Goal: Transaction & Acquisition: Purchase product/service

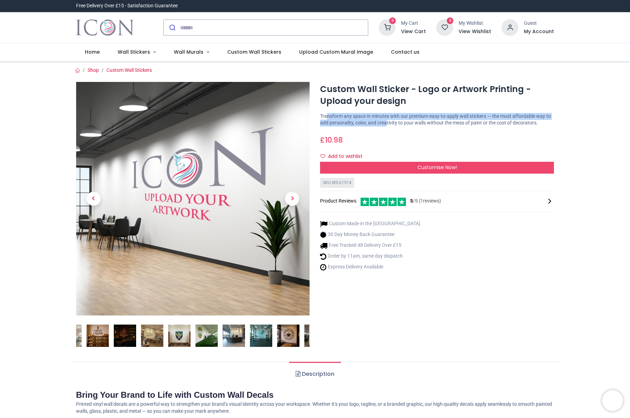
drag, startPoint x: 327, startPoint y: 116, endPoint x: 405, endPoint y: 121, distance: 79.0
click at [405, 121] on p "Transform any space in minutes with our premium easy-to-apply wall stickers — t…" at bounding box center [437, 120] width 234 height 14
click at [99, 335] on img at bounding box center [98, 336] width 22 height 22
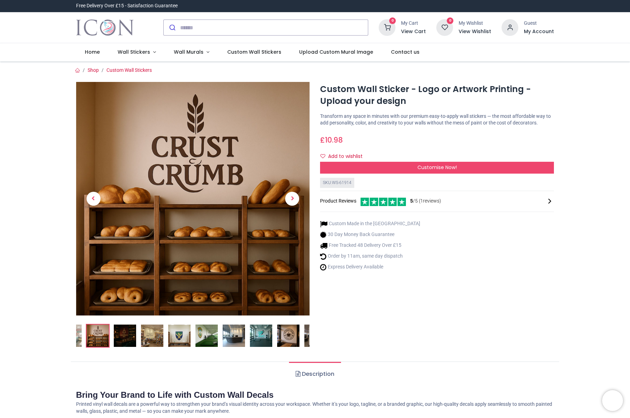
click at [129, 336] on img at bounding box center [125, 336] width 22 height 22
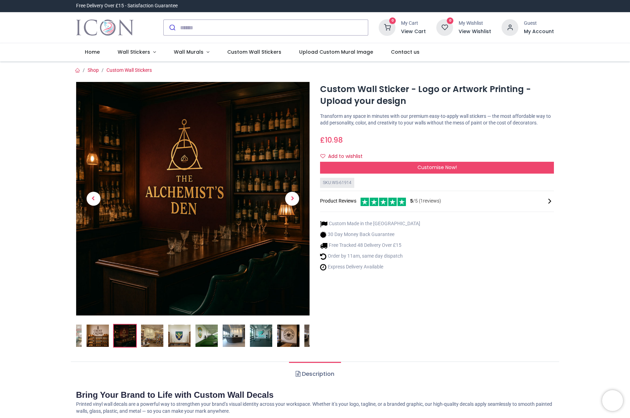
click at [153, 340] on img at bounding box center [152, 336] width 22 height 22
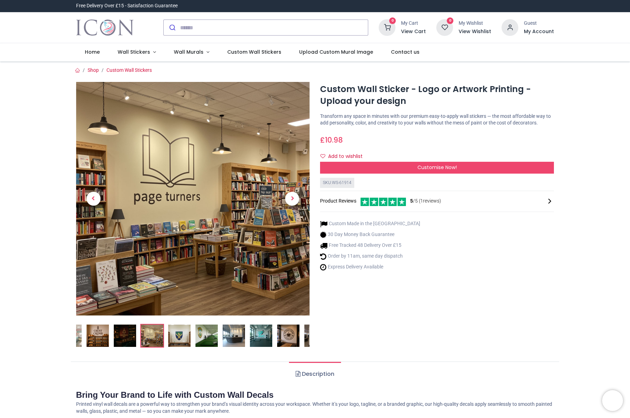
click at [179, 340] on img at bounding box center [179, 336] width 22 height 22
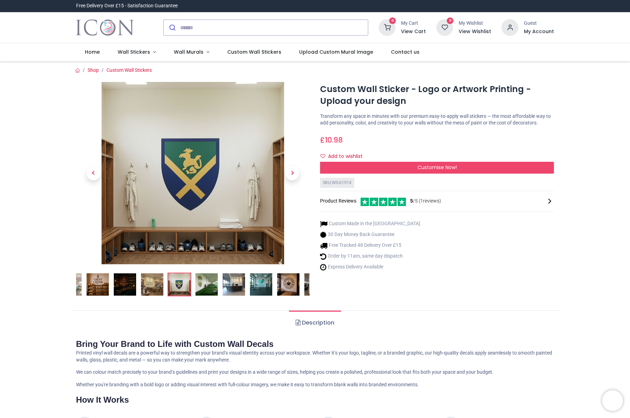
click at [203, 287] on img at bounding box center [206, 285] width 22 height 22
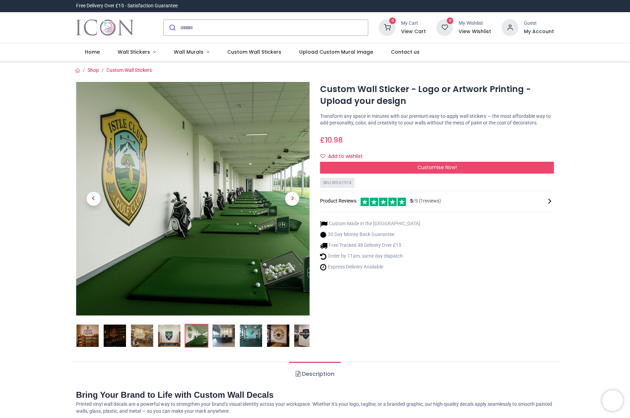
click at [222, 337] on img at bounding box center [223, 336] width 22 height 22
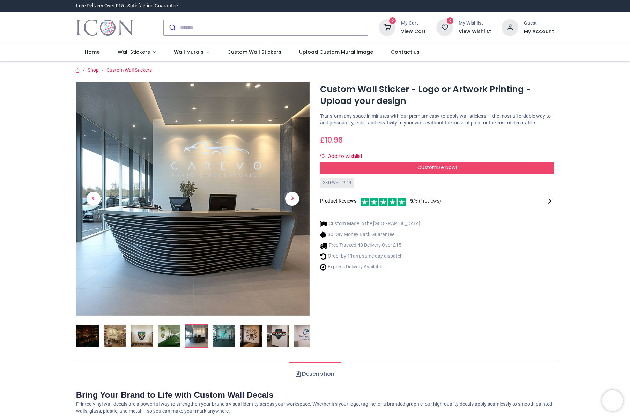
click at [217, 340] on img at bounding box center [223, 336] width 22 height 22
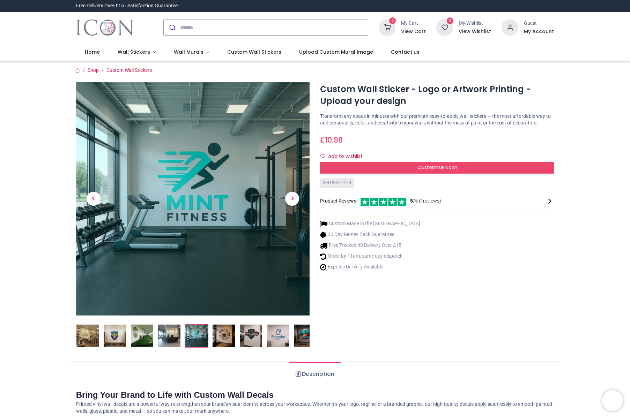
click at [217, 338] on img at bounding box center [223, 336] width 22 height 22
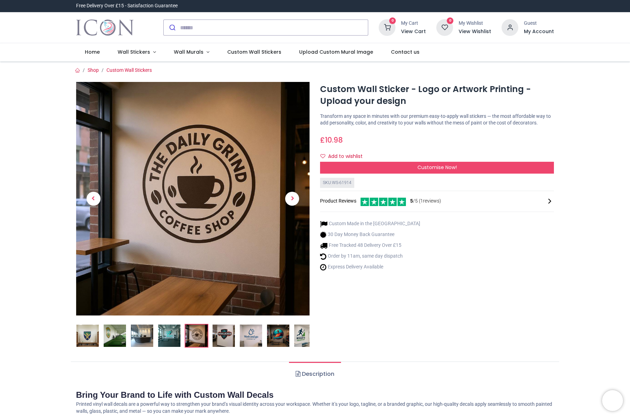
click at [224, 341] on img at bounding box center [223, 336] width 22 height 22
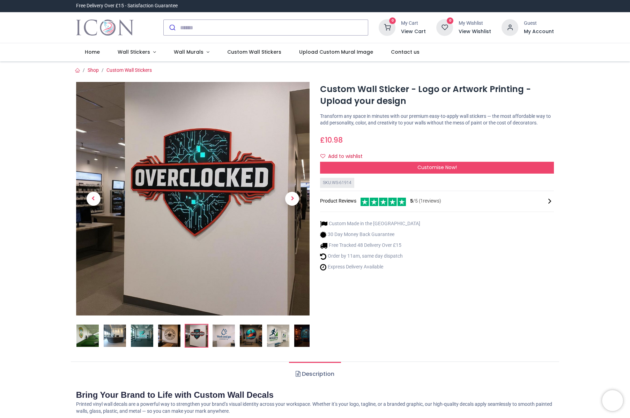
click at [251, 339] on img at bounding box center [251, 336] width 22 height 22
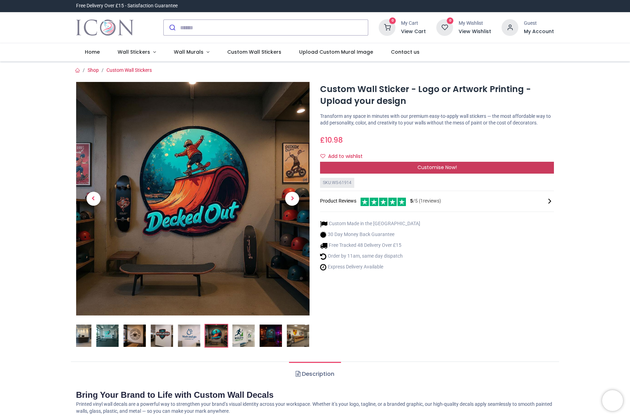
click at [391, 174] on div "Customise Now!" at bounding box center [437, 168] width 234 height 12
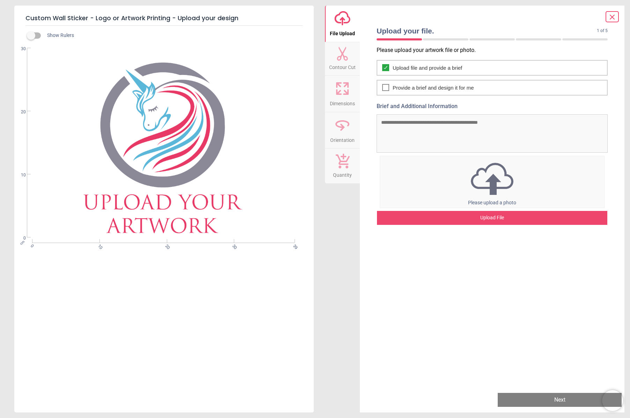
click at [186, 166] on div "cm 0 10 20 30 39 0 10 20 30" at bounding box center [163, 143] width 298 height 190
click at [517, 219] on div "Upload File" at bounding box center [492, 218] width 230 height 14
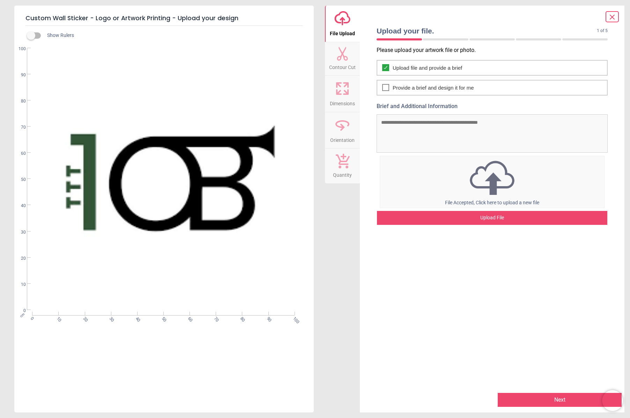
click at [31, 36] on label at bounding box center [31, 36] width 0 height 0
click at [394, 87] on span "Provide a brief and design it for me" at bounding box center [432, 87] width 81 height 7
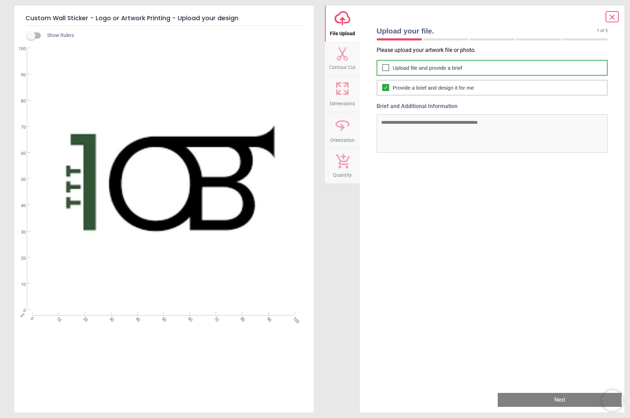
click at [388, 69] on icon at bounding box center [386, 67] width 6 height 8
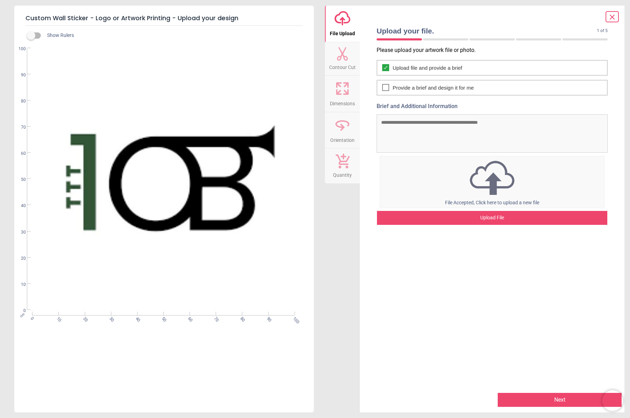
click at [340, 57] on icon at bounding box center [342, 54] width 11 height 14
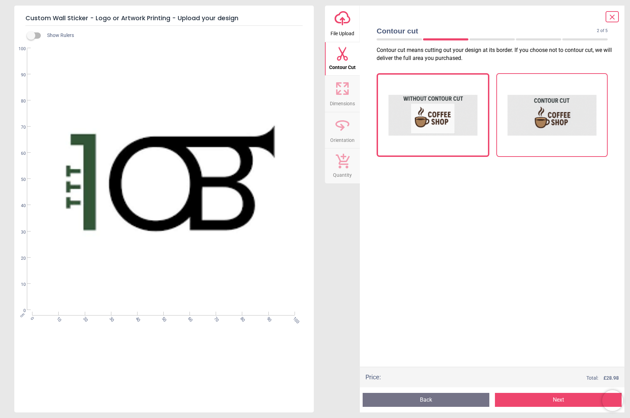
click at [533, 122] on img at bounding box center [551, 115] width 89 height 70
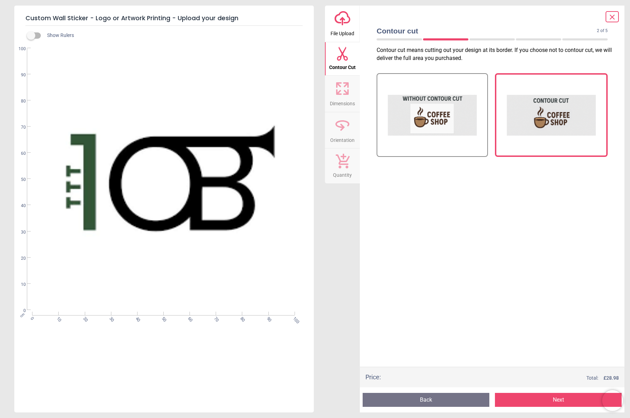
click at [350, 98] on span "Dimensions" at bounding box center [342, 102] width 25 height 10
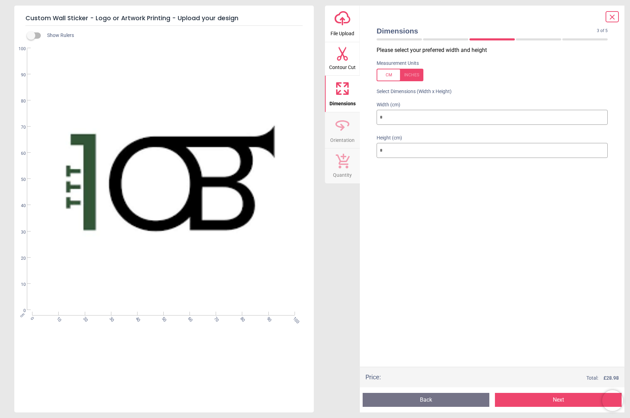
click at [337, 38] on button "upload-cloud-line File Upload" at bounding box center [342, 24] width 35 height 36
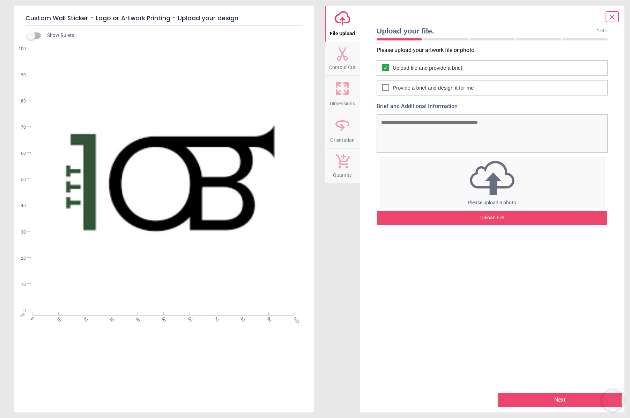
click at [344, 71] on button "Contour Cut" at bounding box center [342, 58] width 35 height 33
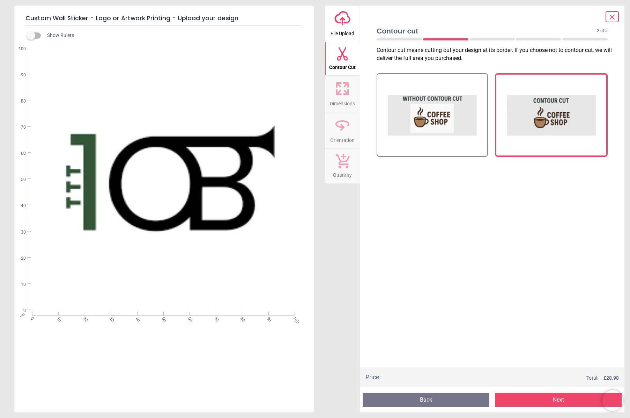
click at [346, 159] on icon at bounding box center [342, 160] width 15 height 15
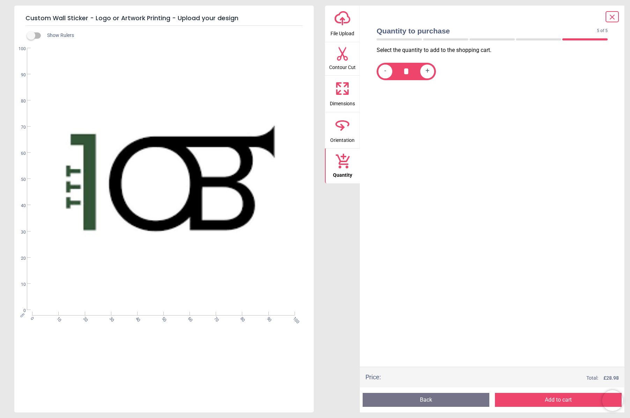
click at [334, 130] on icon at bounding box center [342, 125] width 17 height 17
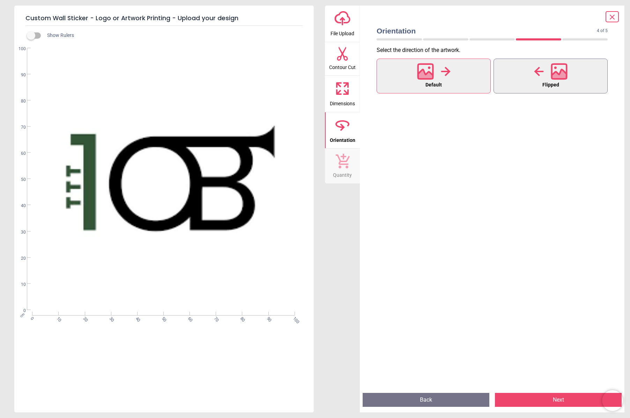
click at [534, 82] on button "Flipped" at bounding box center [550, 76] width 114 height 35
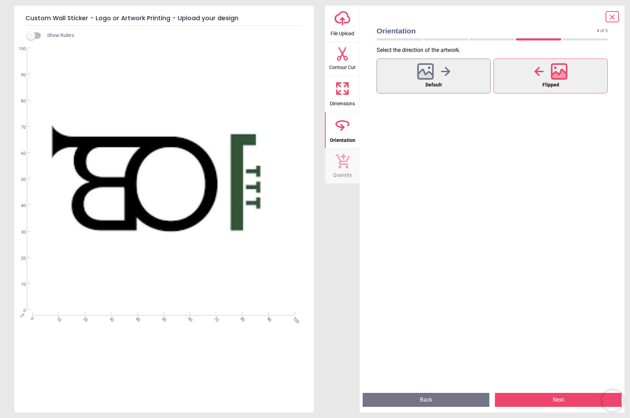
click at [534, 82] on button "Flipped" at bounding box center [550, 76] width 114 height 35
click at [446, 79] on div at bounding box center [433, 71] width 33 height 18
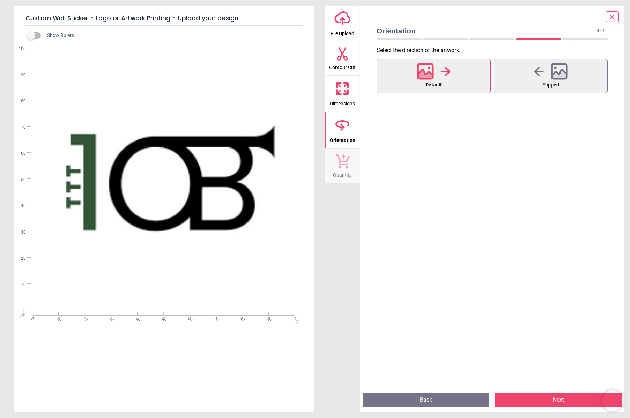
click at [340, 26] on icon "upload-cloud-line" at bounding box center [342, 18] width 17 height 17
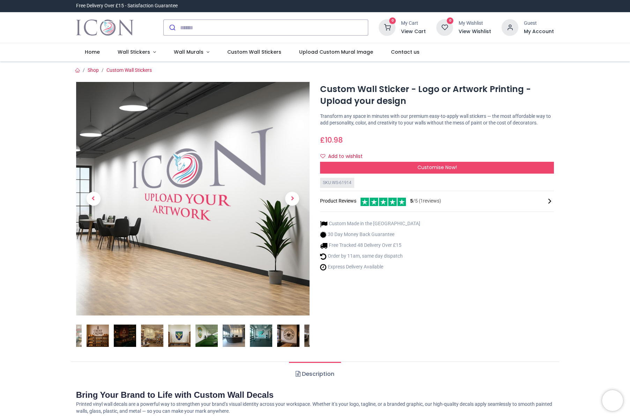
click at [299, 201] on link at bounding box center [292, 199] width 35 height 164
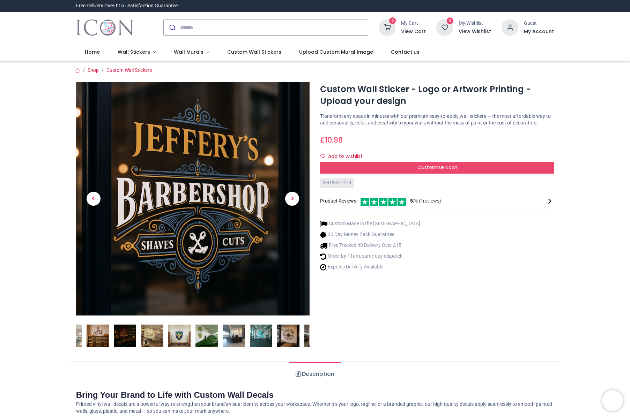
click at [299, 200] on link at bounding box center [292, 199] width 35 height 164
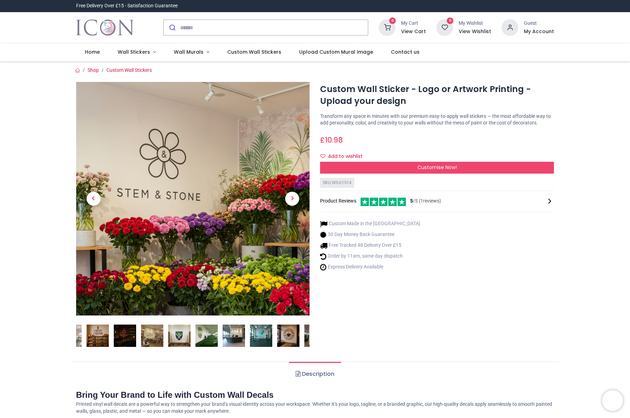
click at [299, 200] on link at bounding box center [292, 199] width 35 height 164
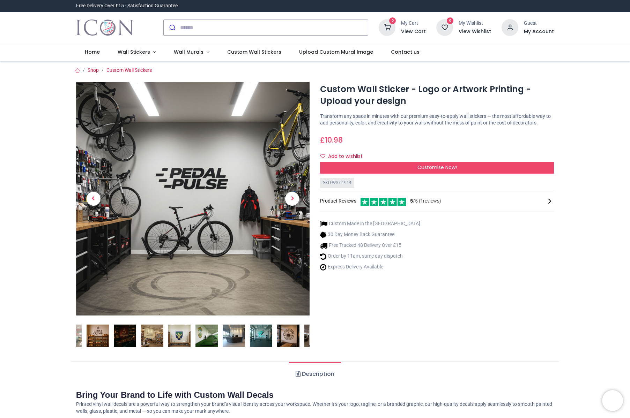
click at [299, 200] on link at bounding box center [292, 199] width 35 height 164
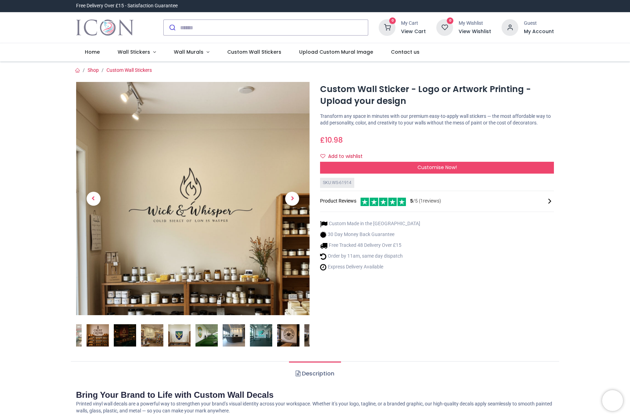
click at [299, 200] on link at bounding box center [292, 198] width 35 height 163
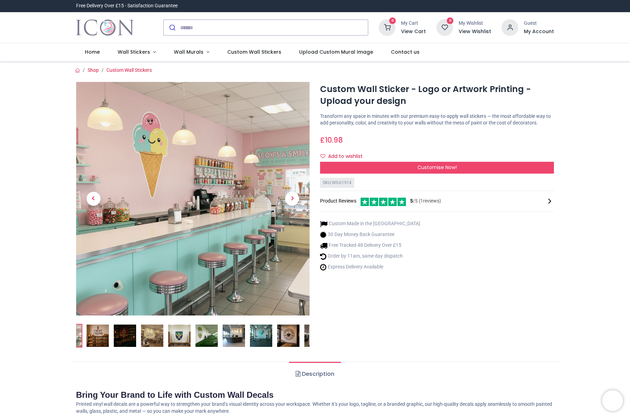
click at [299, 200] on link at bounding box center [292, 199] width 35 height 164
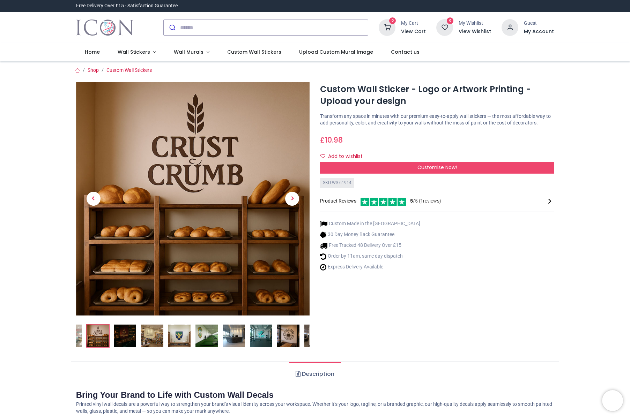
click at [299, 200] on link at bounding box center [292, 199] width 35 height 164
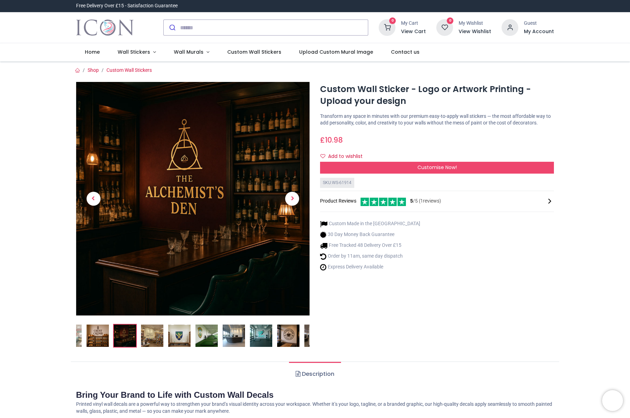
click at [298, 201] on link at bounding box center [292, 199] width 35 height 164
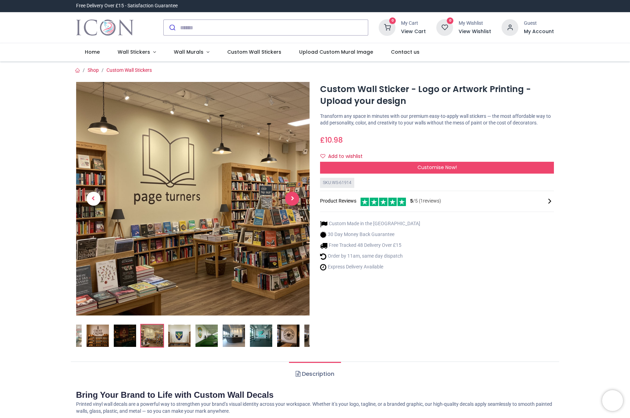
click at [293, 200] on span "Next" at bounding box center [292, 199] width 14 height 14
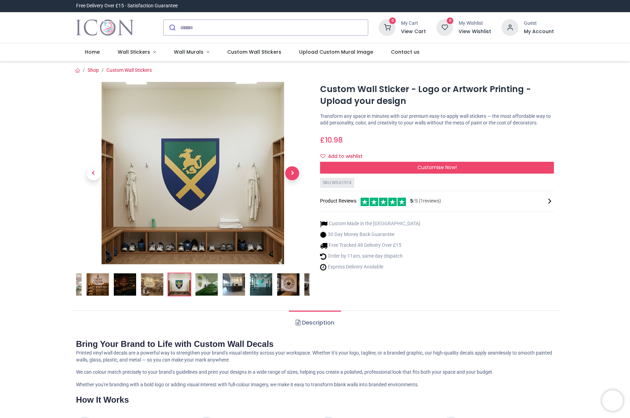
click at [287, 176] on span "Next" at bounding box center [292, 173] width 14 height 14
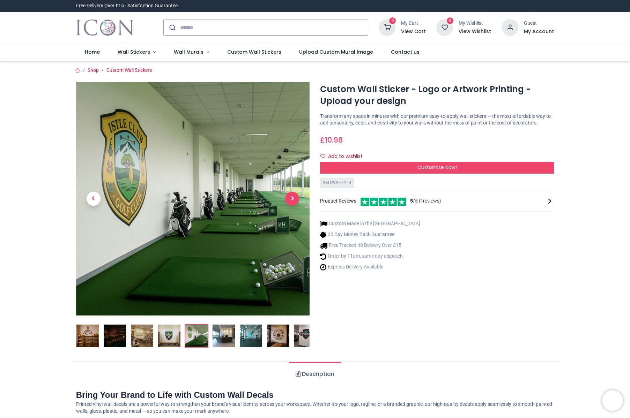
click at [294, 200] on span "Next" at bounding box center [292, 199] width 14 height 14
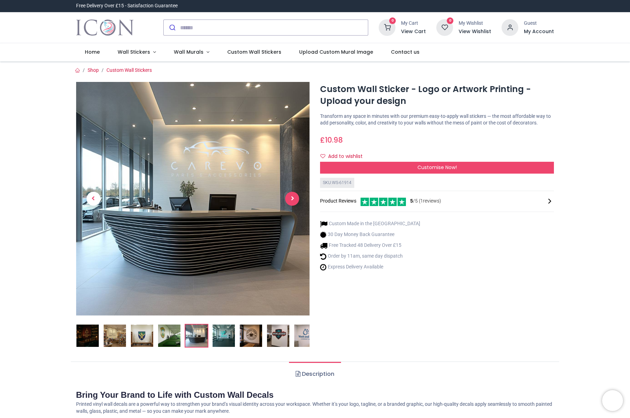
click at [291, 200] on span "Next" at bounding box center [292, 199] width 14 height 14
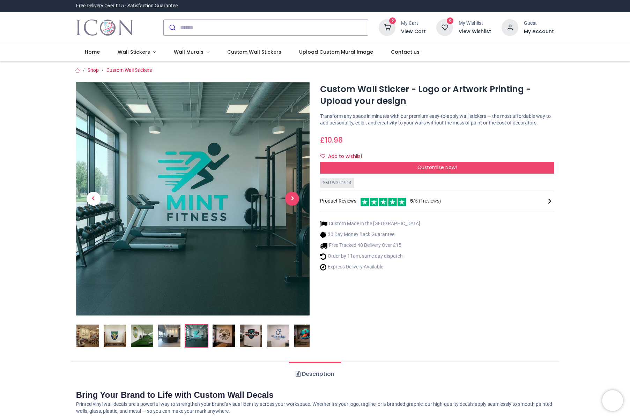
click at [291, 201] on span "Next" at bounding box center [292, 199] width 14 height 14
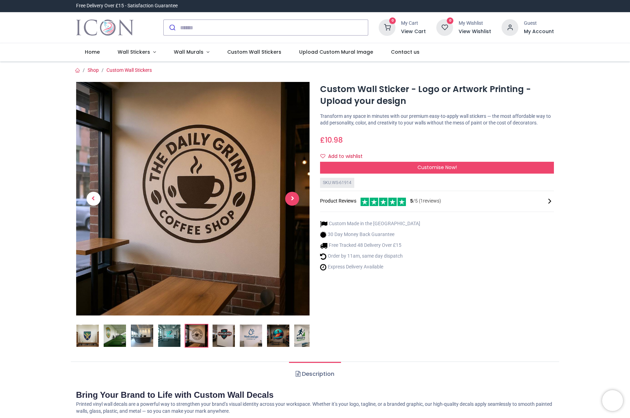
click at [291, 201] on span "Next" at bounding box center [292, 199] width 14 height 14
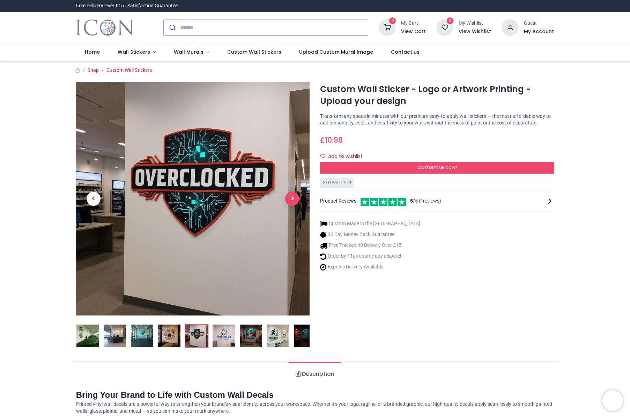
click at [291, 201] on span "Next" at bounding box center [292, 199] width 14 height 14
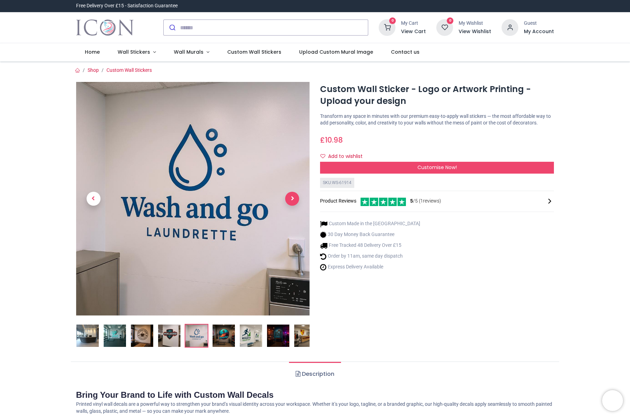
click at [291, 201] on span "Next" at bounding box center [292, 199] width 14 height 14
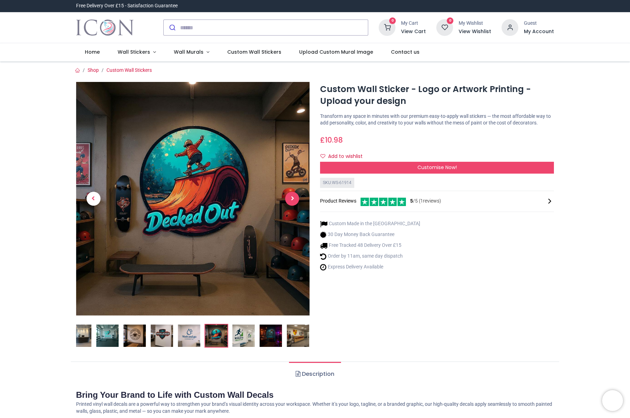
click at [291, 201] on span "Next" at bounding box center [292, 199] width 14 height 14
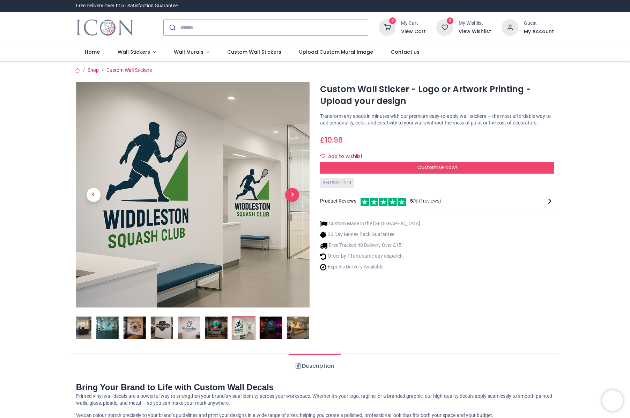
click at [291, 201] on span "Next" at bounding box center [292, 195] width 14 height 14
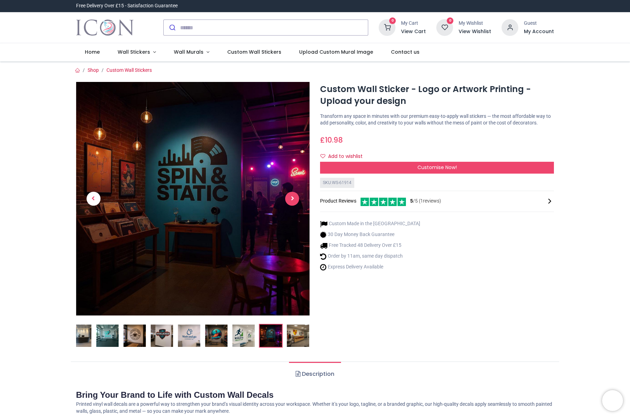
click at [291, 201] on span "Next" at bounding box center [292, 199] width 14 height 14
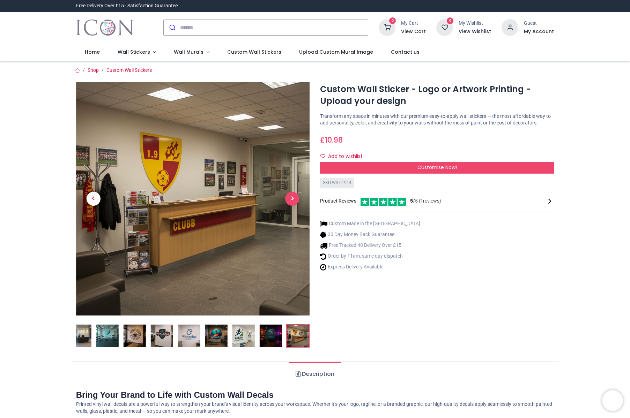
click at [291, 201] on span "Next" at bounding box center [292, 199] width 14 height 14
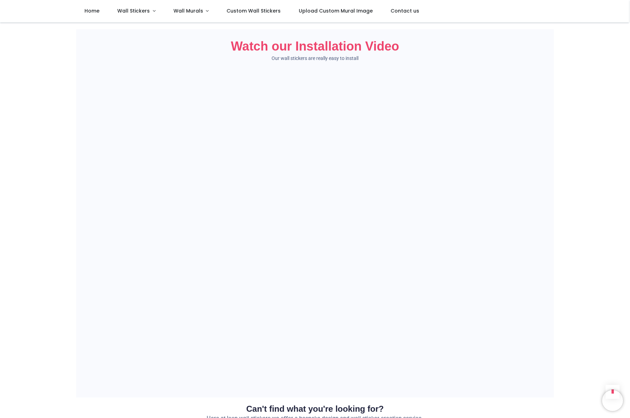
scroll to position [559, 0]
